Goal: Task Accomplishment & Management: Manage account settings

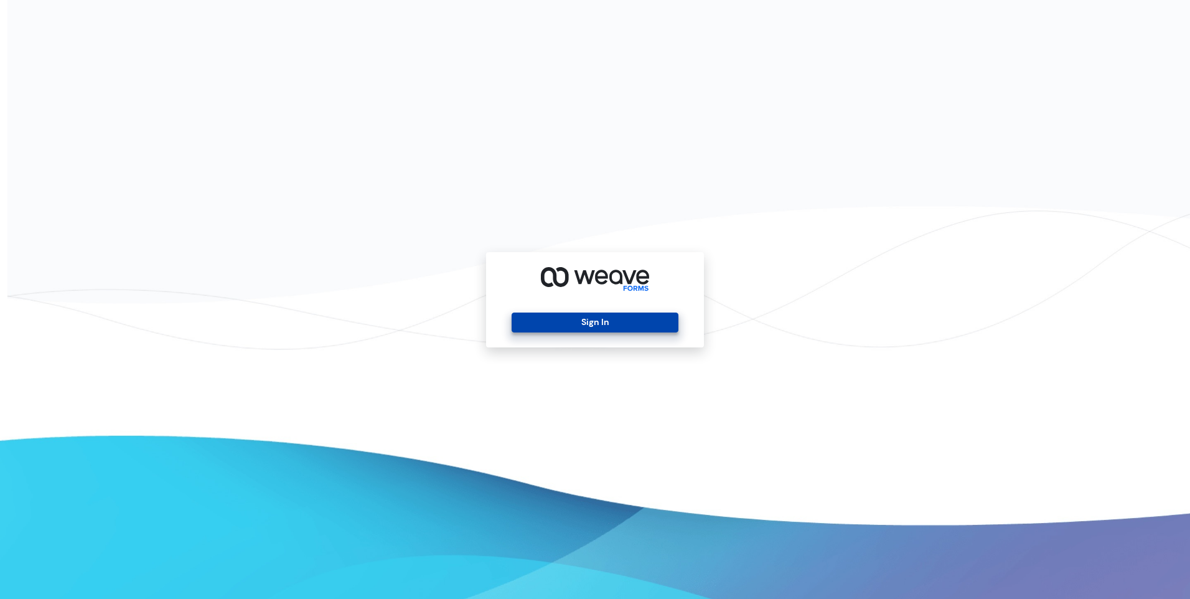
click at [621, 316] on button "Sign In" at bounding box center [594, 322] width 166 height 20
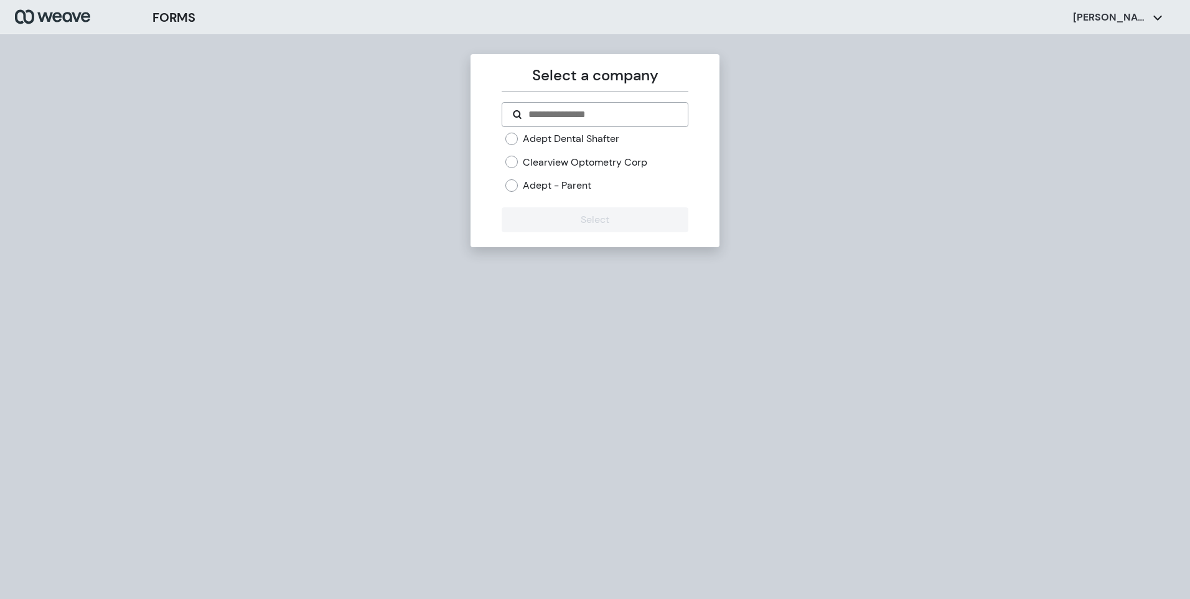
click at [560, 143] on label "Adept Dental Shafter" at bounding box center [571, 139] width 96 height 14
click at [592, 223] on button "Select" at bounding box center [594, 219] width 186 height 25
